Goal: Task Accomplishment & Management: Manage account settings

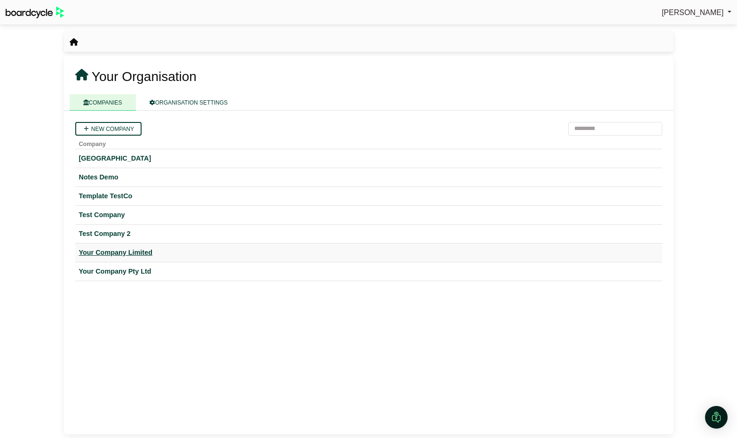
click at [139, 256] on div "Your Company Limited" at bounding box center [369, 252] width 580 height 11
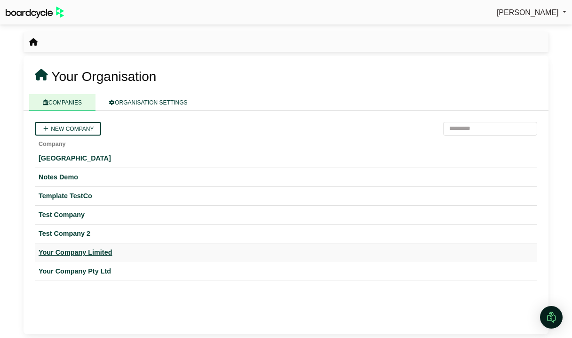
click at [96, 251] on div "Your Company Limited" at bounding box center [286, 252] width 495 height 11
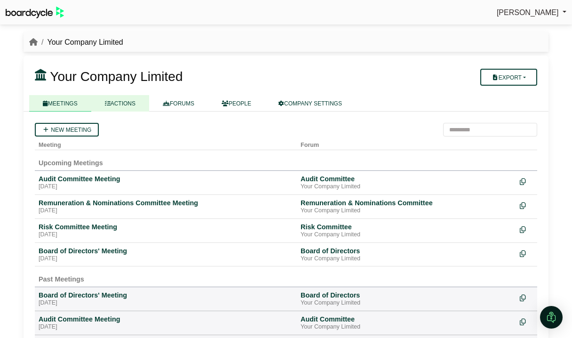
click at [128, 102] on link "ACTIONS" at bounding box center [120, 103] width 58 height 16
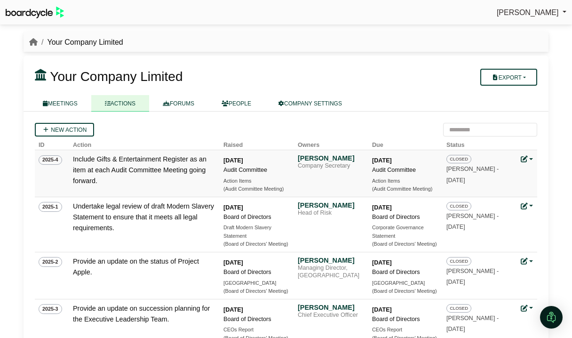
click at [524, 158] on icon at bounding box center [524, 159] width 7 height 7
click at [523, 158] on icon at bounding box center [524, 159] width 7 height 7
click at [529, 159] on link at bounding box center [527, 159] width 12 height 8
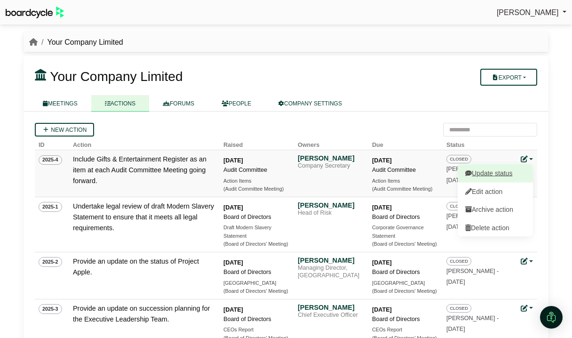
click at [513, 171] on link "Update status" at bounding box center [495, 173] width 75 height 18
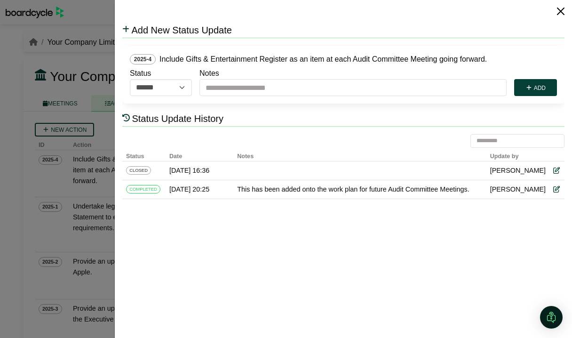
click at [562, 11] on button "Close" at bounding box center [560, 11] width 15 height 15
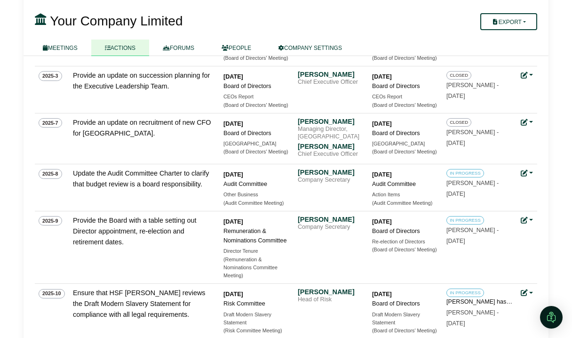
scroll to position [232, 0]
click at [530, 73] on link at bounding box center [527, 76] width 12 height 8
drag, startPoint x: 549, startPoint y: 88, endPoint x: 542, endPoint y: 103, distance: 16.4
click at [549, 88] on div "Your Company Limited Your Company Limited Export Company Actions MEETINGS ACTIO…" at bounding box center [286, 277] width 536 height 963
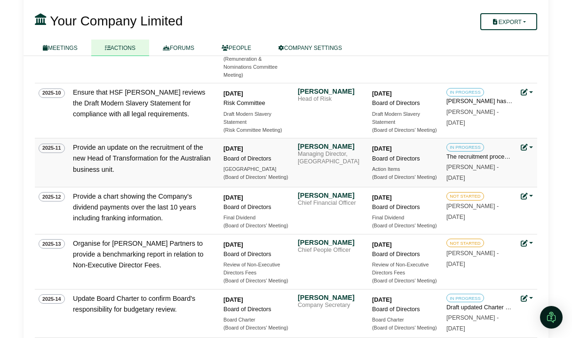
scroll to position [436, 0]
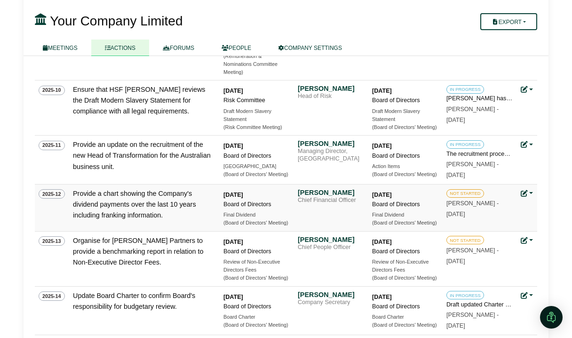
click at [532, 194] on link at bounding box center [527, 194] width 12 height 8
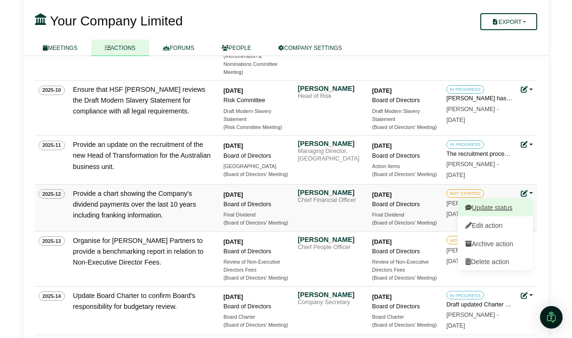
click at [518, 208] on link "Update status" at bounding box center [495, 207] width 75 height 18
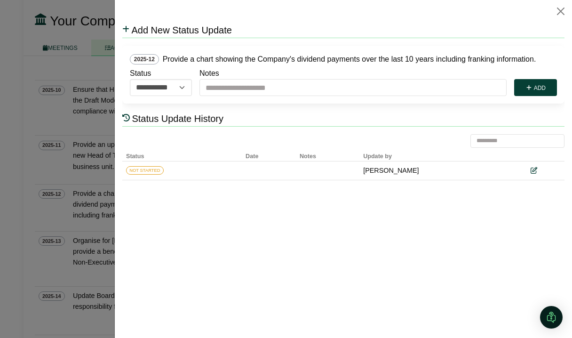
scroll to position [0, 0]
click at [558, 11] on button "Close" at bounding box center [560, 11] width 15 height 15
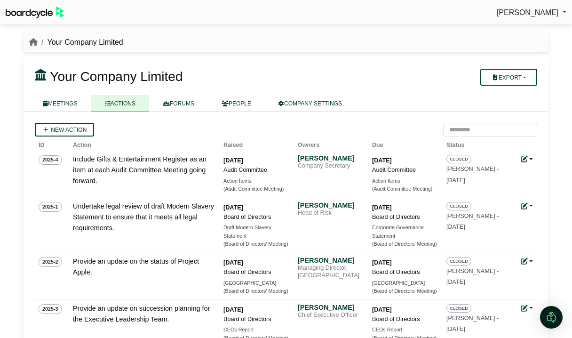
scroll to position [436, 0]
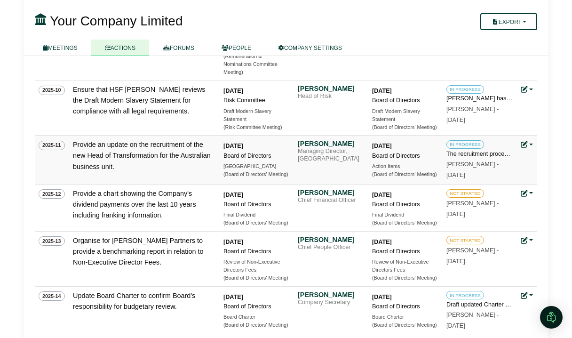
click at [530, 143] on link at bounding box center [527, 145] width 12 height 8
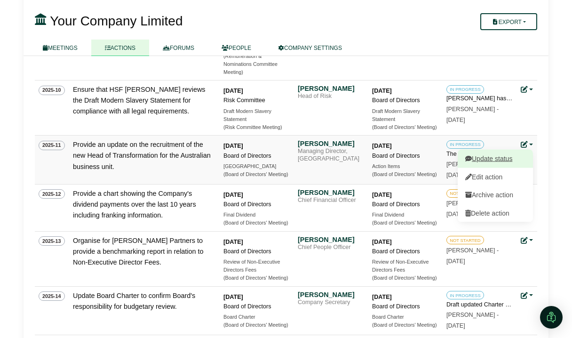
click at [518, 157] on link "Update status" at bounding box center [495, 159] width 75 height 18
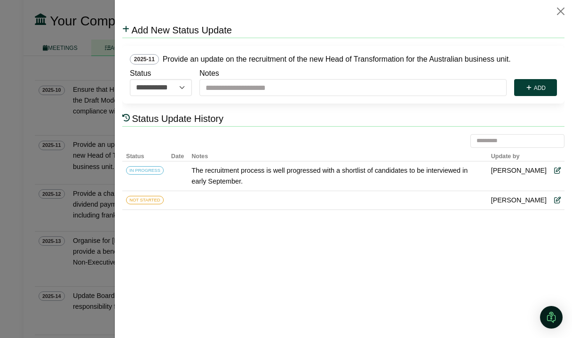
scroll to position [0, 0]
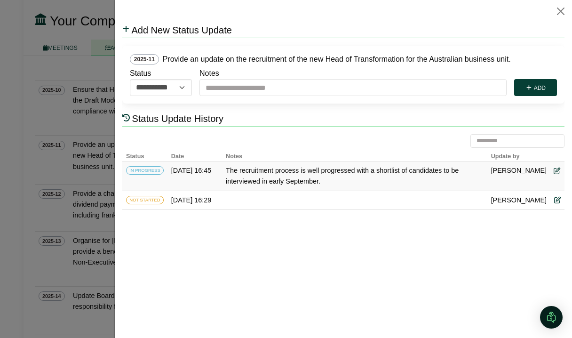
click at [557, 170] on icon at bounding box center [557, 170] width 7 height 7
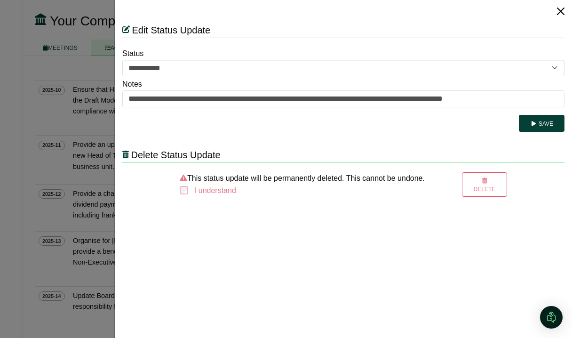
click at [558, 10] on button "Close" at bounding box center [560, 11] width 15 height 15
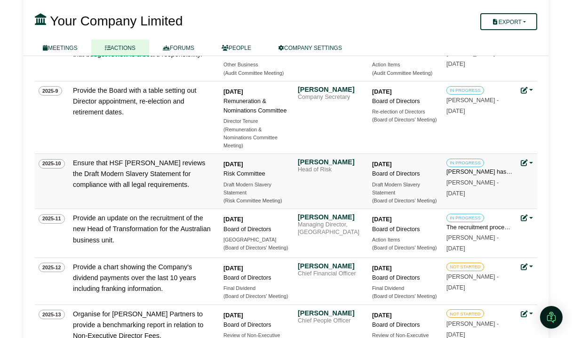
scroll to position [364, 0]
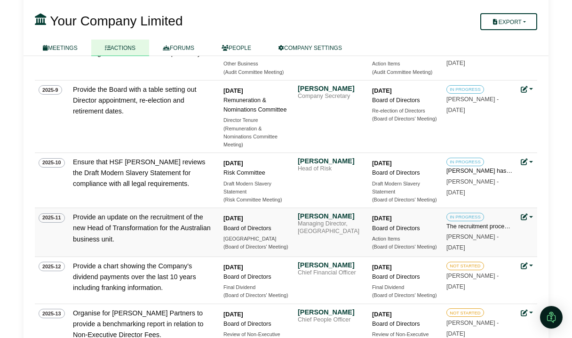
click at [531, 219] on link at bounding box center [527, 217] width 12 height 8
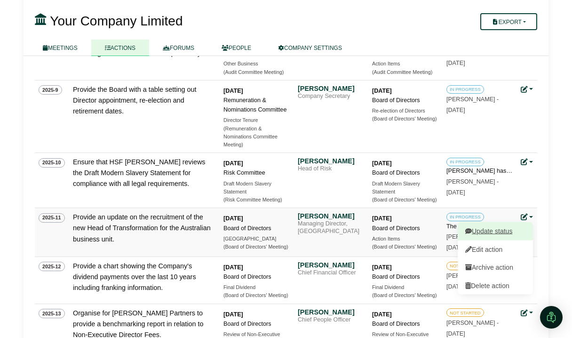
click at [520, 232] on link "Update status" at bounding box center [495, 231] width 75 height 18
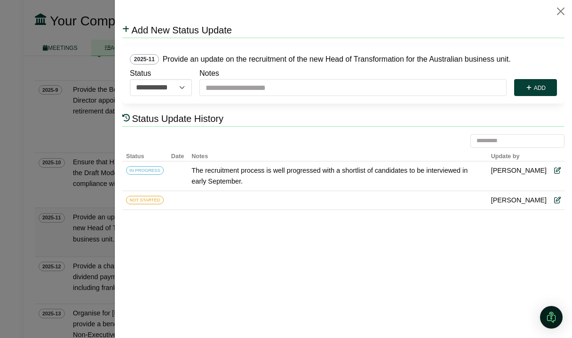
scroll to position [0, 0]
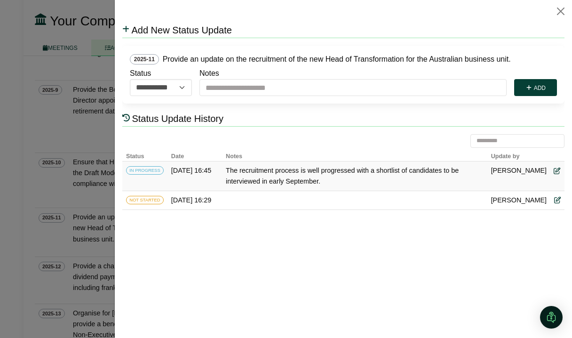
click at [557, 171] on icon at bounding box center [557, 170] width 7 height 7
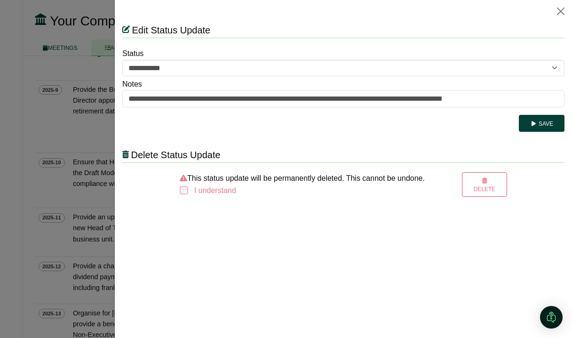
click at [219, 197] on html "**********" at bounding box center [343, 110] width 442 height 174
click at [561, 10] on button "Close" at bounding box center [560, 11] width 15 height 15
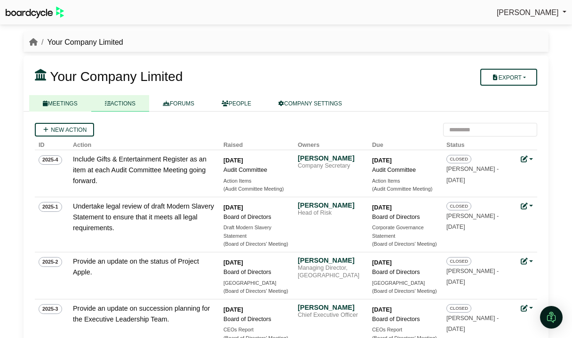
click at [74, 105] on link "MEETINGS" at bounding box center [60, 103] width 62 height 16
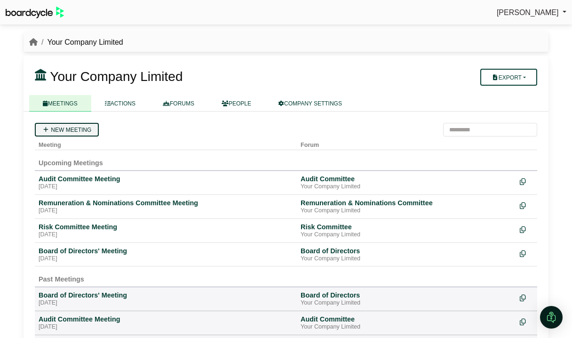
click at [83, 127] on link "New meeting" at bounding box center [67, 130] width 64 height 14
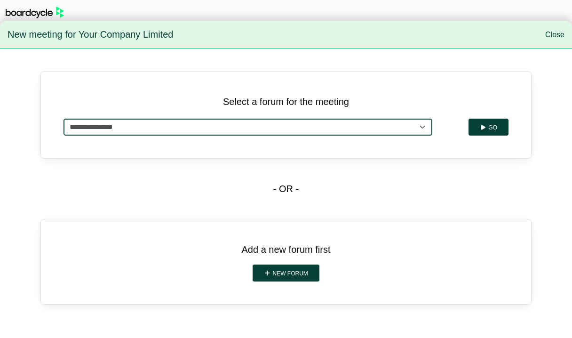
click at [152, 123] on select "**********" at bounding box center [248, 127] width 369 height 17
select select "**********"
click at [64, 119] on select "**********" at bounding box center [248, 127] width 369 height 17
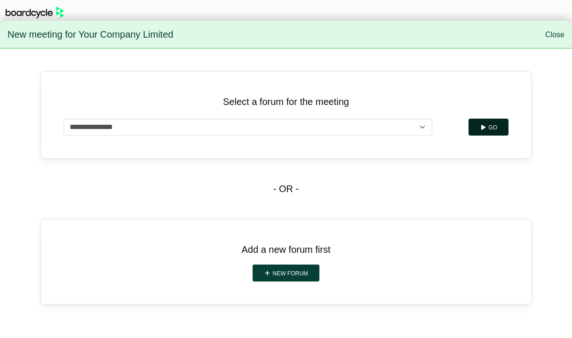
click at [494, 125] on button "Go" at bounding box center [489, 127] width 40 height 17
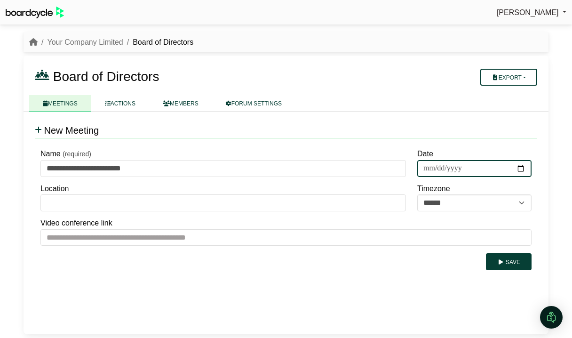
click at [518, 167] on input "Date" at bounding box center [474, 168] width 114 height 17
type input "**********"
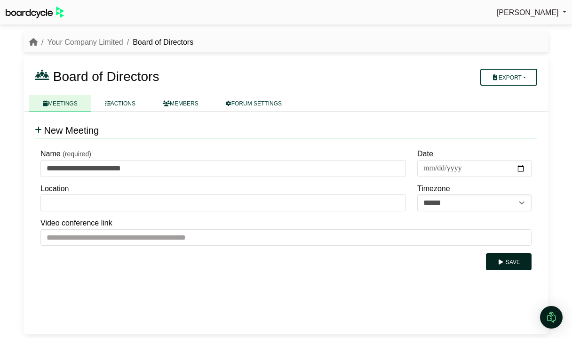
click at [511, 263] on button "Save" at bounding box center [509, 261] width 46 height 17
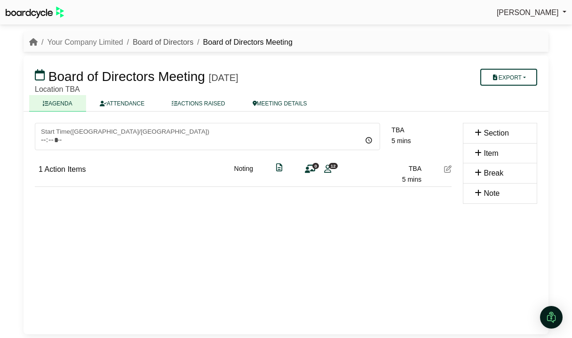
click at [152, 42] on link "Board of Directors" at bounding box center [163, 42] width 61 height 8
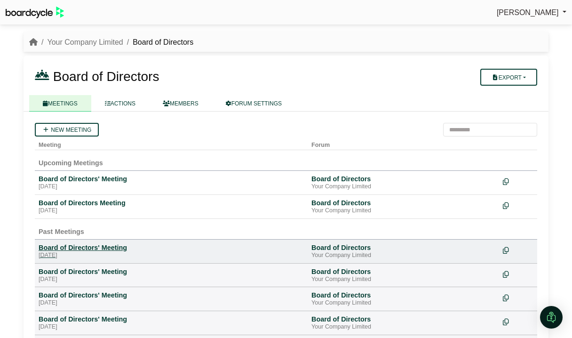
click at [97, 255] on div "[DATE]" at bounding box center [171, 256] width 265 height 8
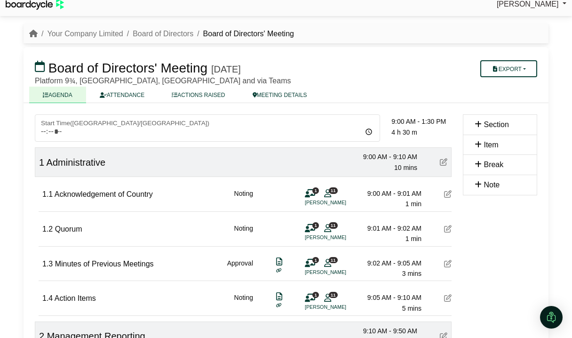
scroll to position [10, 0]
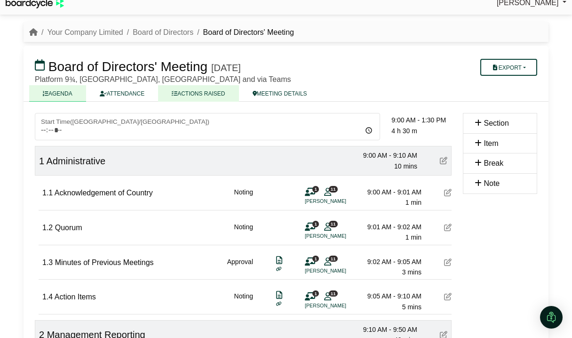
click at [195, 92] on link "ACTIONS RAISED" at bounding box center [198, 93] width 80 height 16
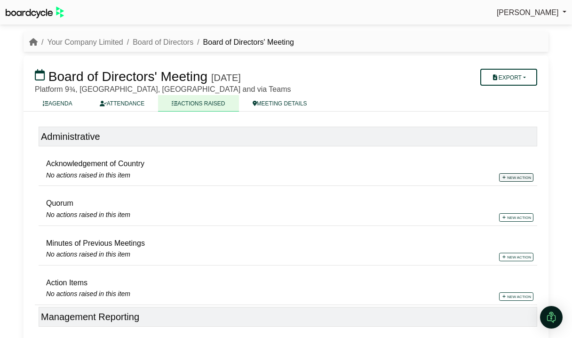
click at [510, 176] on link "New action" at bounding box center [516, 177] width 34 height 8
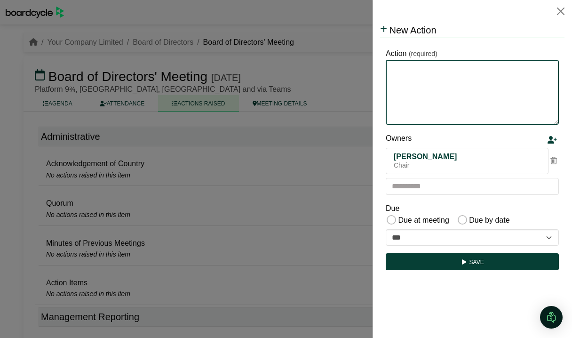
click at [405, 81] on textarea "Action" at bounding box center [472, 92] width 173 height 65
type textarea "*******"
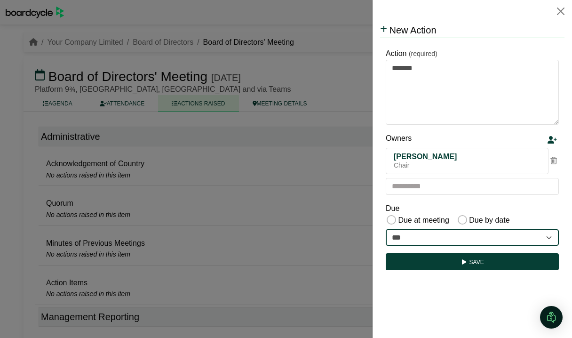
click at [441, 232] on select "**********" at bounding box center [472, 237] width 173 height 17
select select "**********"
click at [386, 229] on select "**********" at bounding box center [472, 237] width 173 height 17
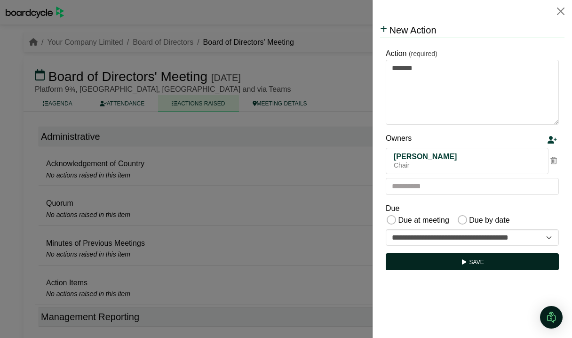
click at [469, 264] on button "Save" at bounding box center [472, 261] width 173 height 17
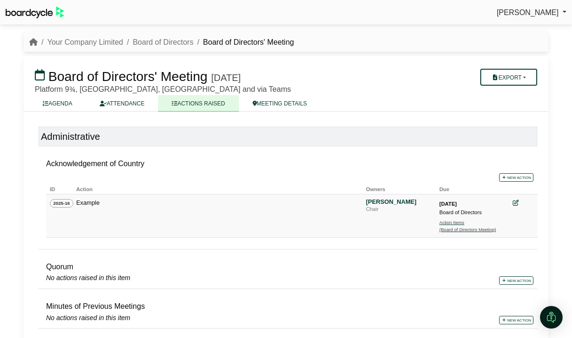
click at [448, 226] on div "Action Items" at bounding box center [472, 222] width 66 height 7
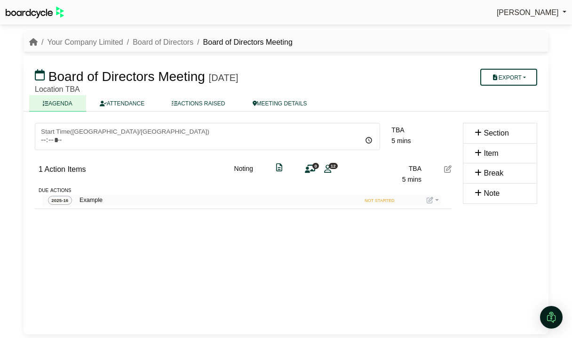
click at [448, 171] on icon at bounding box center [448, 169] width 8 height 8
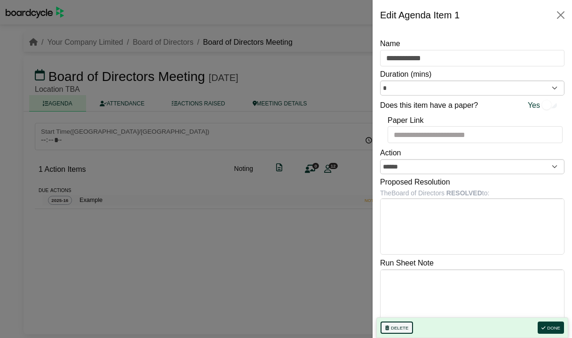
click at [406, 327] on button "Delete" at bounding box center [397, 327] width 32 height 12
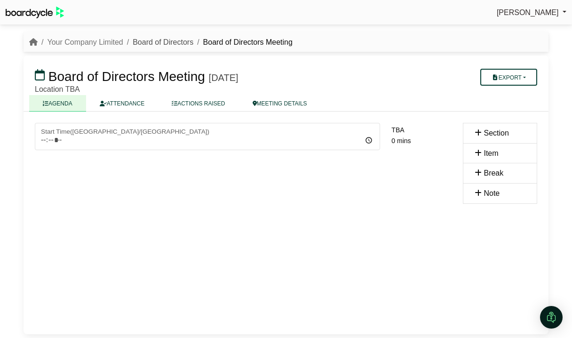
click at [139, 42] on link "Board of Directors" at bounding box center [163, 42] width 61 height 8
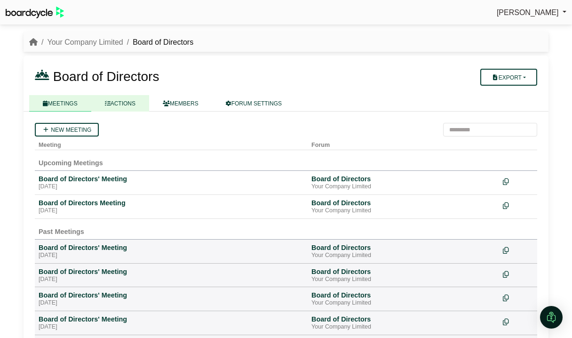
click at [120, 105] on link "ACTIONS" at bounding box center [120, 103] width 58 height 16
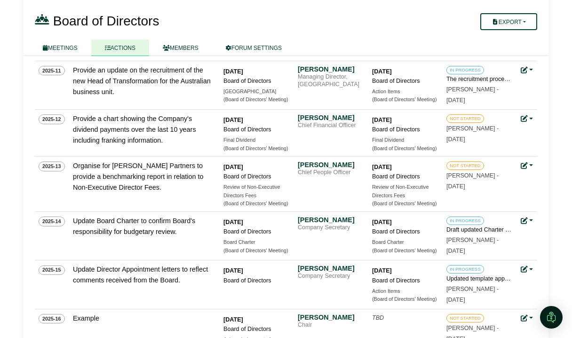
scroll to position [466, 0]
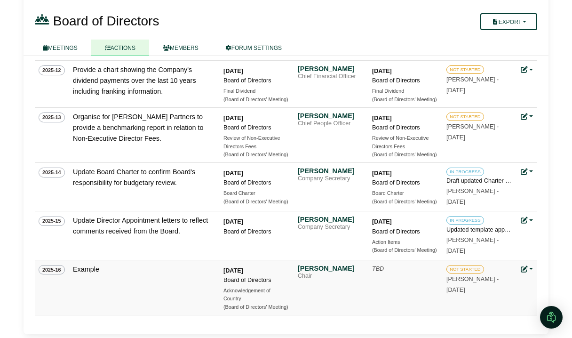
click at [531, 268] on link at bounding box center [527, 269] width 12 height 8
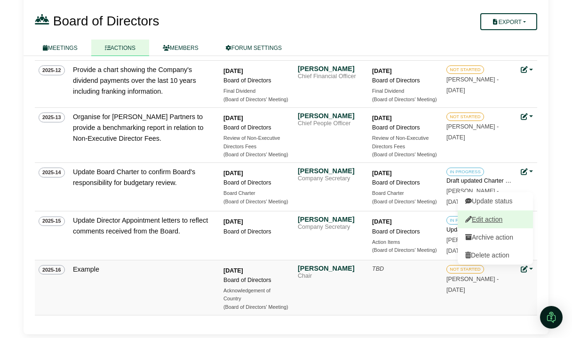
click at [514, 222] on link "Edit action" at bounding box center [495, 219] width 75 height 18
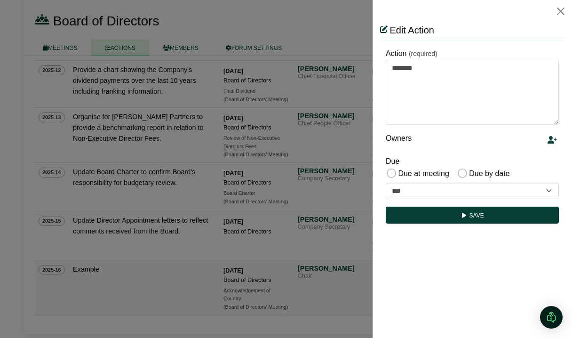
scroll to position [0, 0]
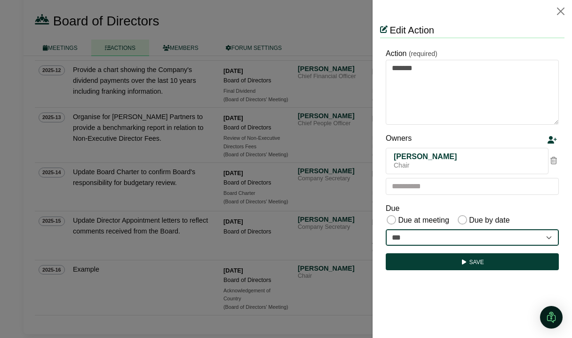
click at [509, 236] on select "**********" at bounding box center [472, 237] width 173 height 17
select select "**********"
click at [386, 229] on select "**********" at bounding box center [472, 237] width 173 height 17
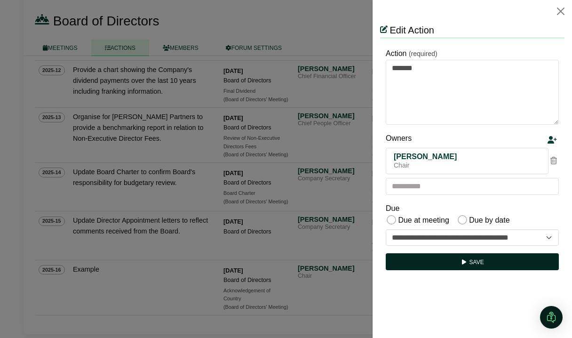
click at [487, 263] on button "Save" at bounding box center [472, 261] width 173 height 17
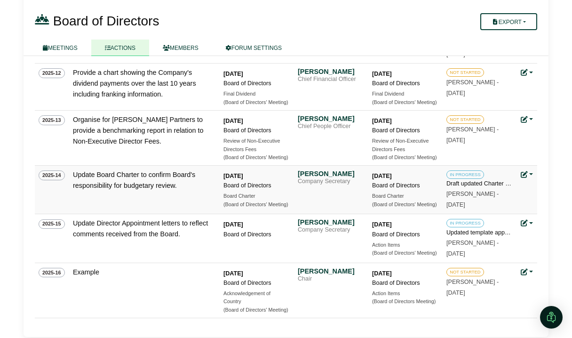
scroll to position [462, 0]
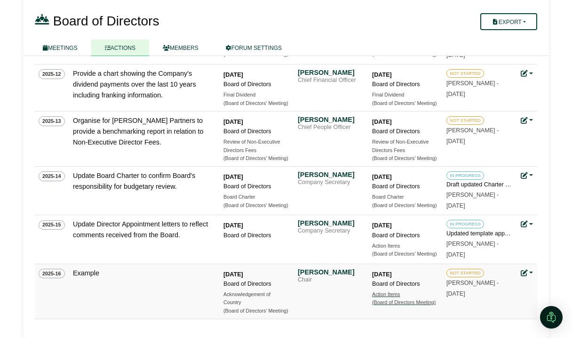
click at [381, 293] on div "Action Items" at bounding box center [405, 294] width 66 height 8
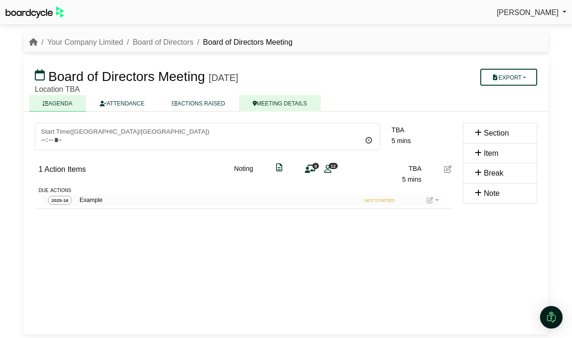
click at [275, 103] on link "MEETING DETAILS" at bounding box center [280, 103] width 82 height 16
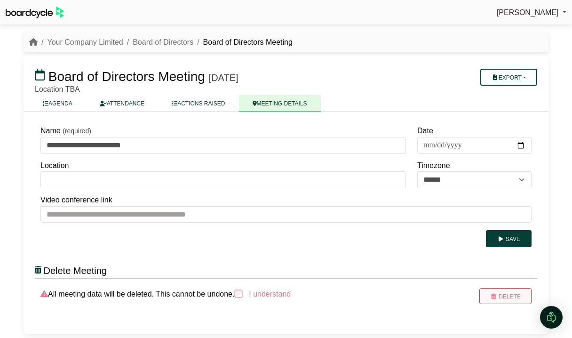
click at [506, 301] on button "Delete" at bounding box center [505, 296] width 52 height 16
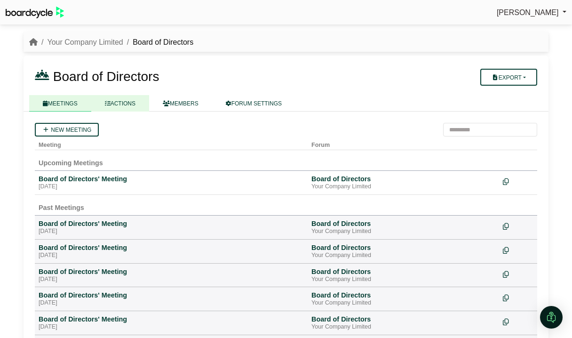
click at [122, 106] on link "ACTIONS" at bounding box center [120, 103] width 58 height 16
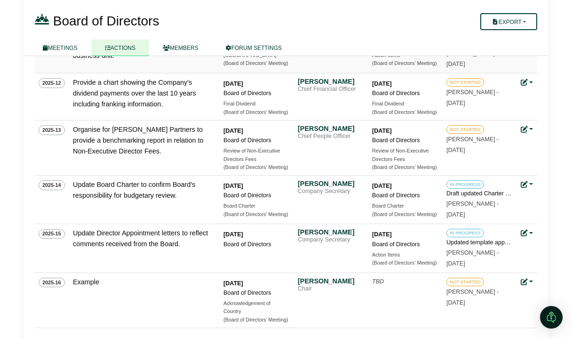
scroll to position [466, 0]
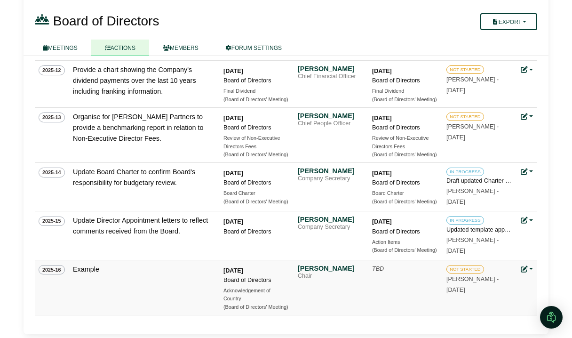
click at [534, 267] on td "Update status Edit action Archive action Delete action" at bounding box center [527, 287] width 20 height 55
click at [530, 268] on link at bounding box center [527, 269] width 12 height 8
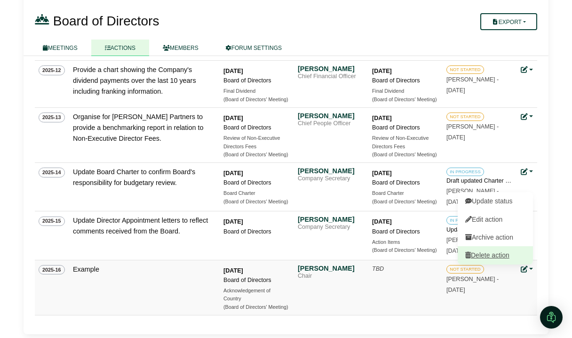
click at [509, 256] on link "Delete action" at bounding box center [495, 255] width 75 height 18
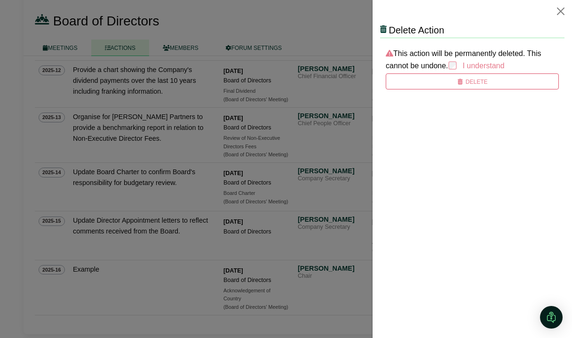
scroll to position [0, 0]
click at [444, 81] on button "Delete" at bounding box center [472, 81] width 173 height 16
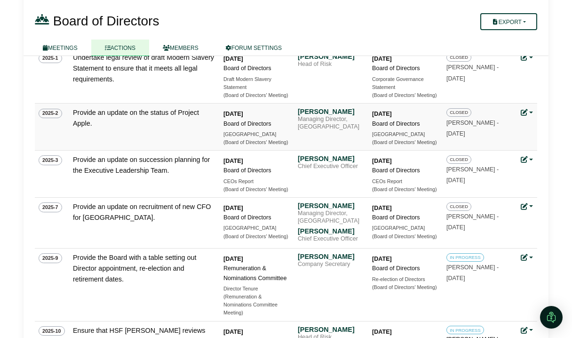
scroll to position [100, 0]
